Goal: Navigation & Orientation: Find specific page/section

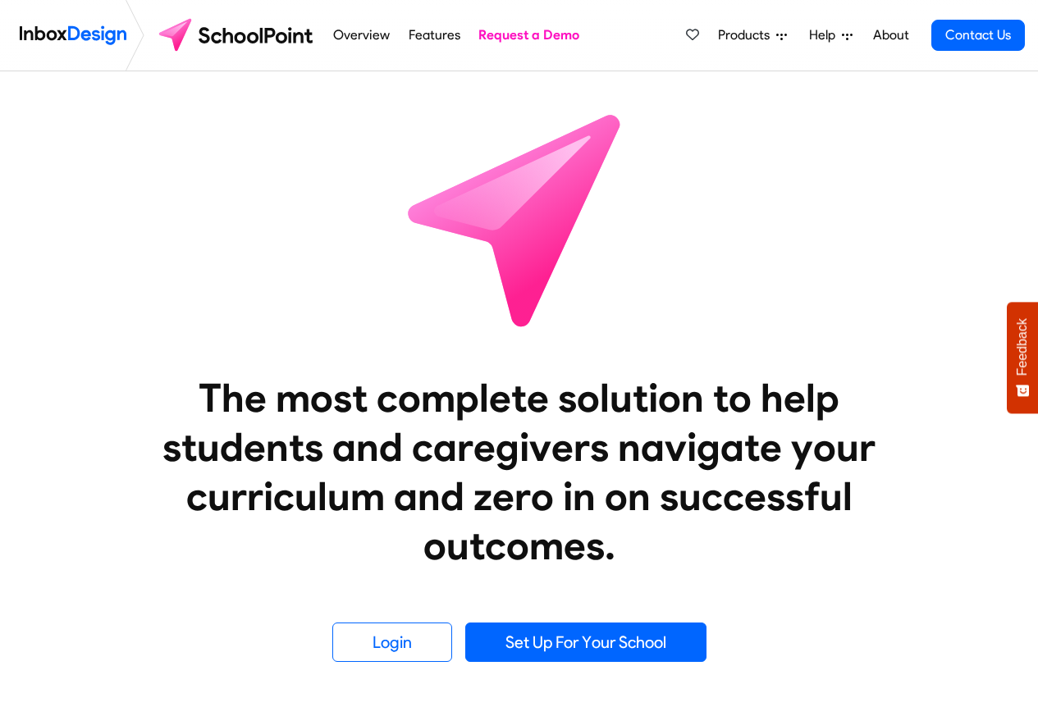
click at [346, 37] on link "Overview" at bounding box center [362, 35] width 66 height 33
click at [748, 36] on span "Products" at bounding box center [747, 35] width 58 height 20
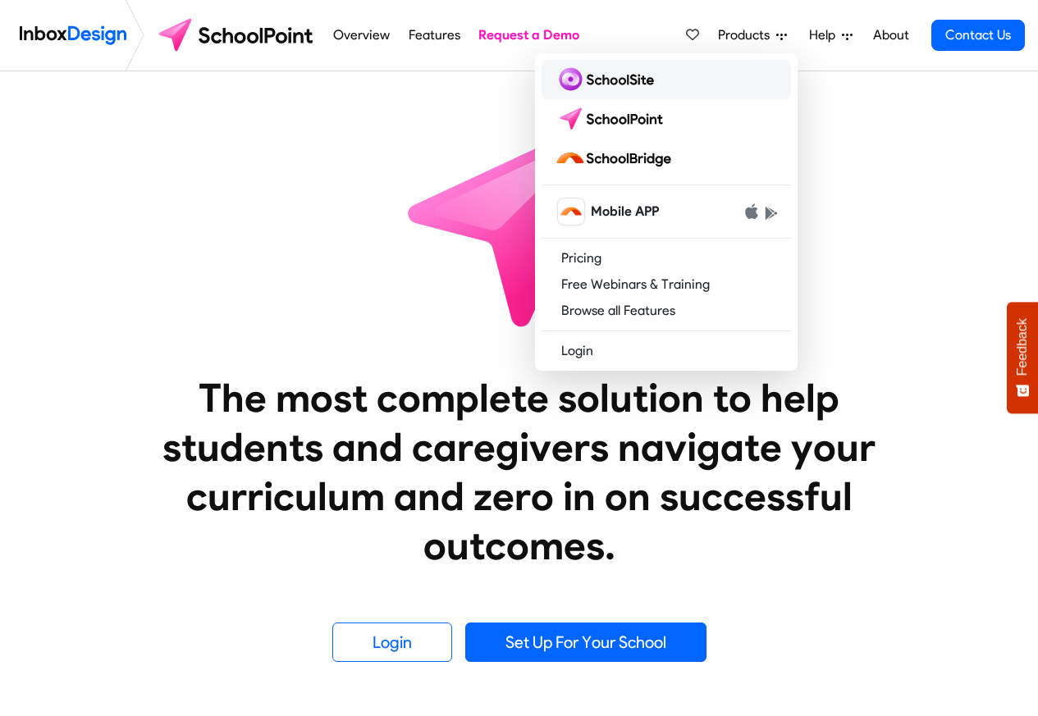
click at [600, 78] on img at bounding box center [608, 79] width 106 height 26
